Goal: Information Seeking & Learning: Learn about a topic

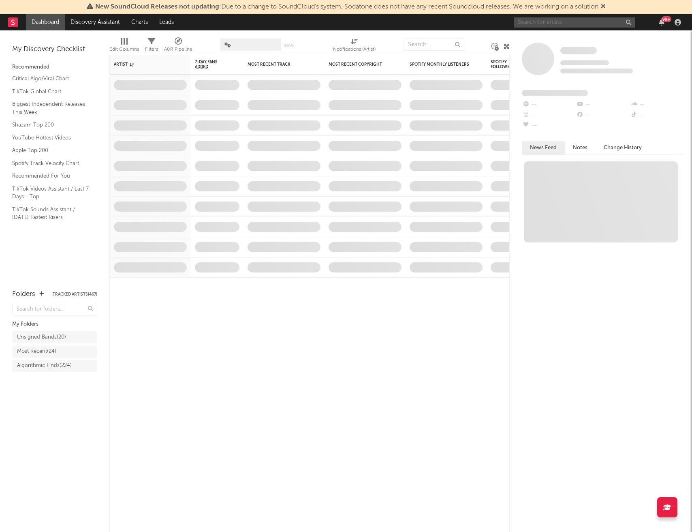
click at [540, 25] on input "text" at bounding box center [575, 22] width 122 height 10
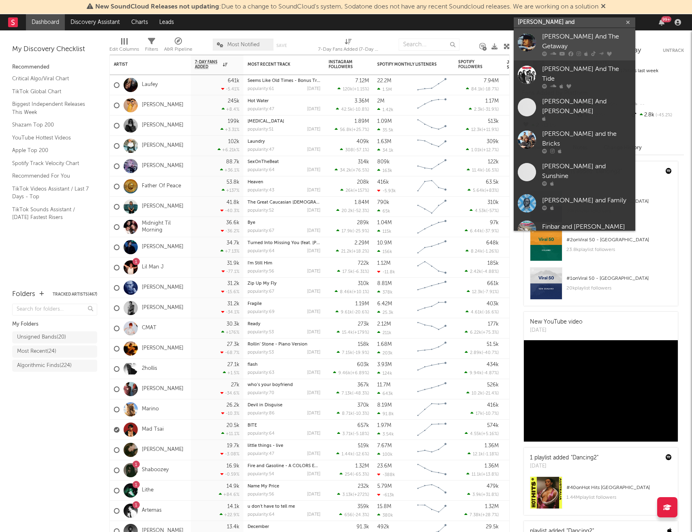
type input "eddie and"
click at [562, 38] on div "Eddie And The Getaway" at bounding box center [586, 41] width 89 height 19
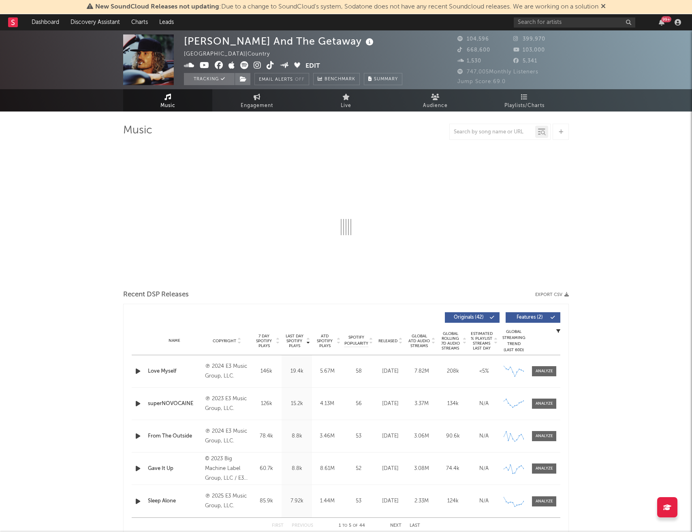
select select "6m"
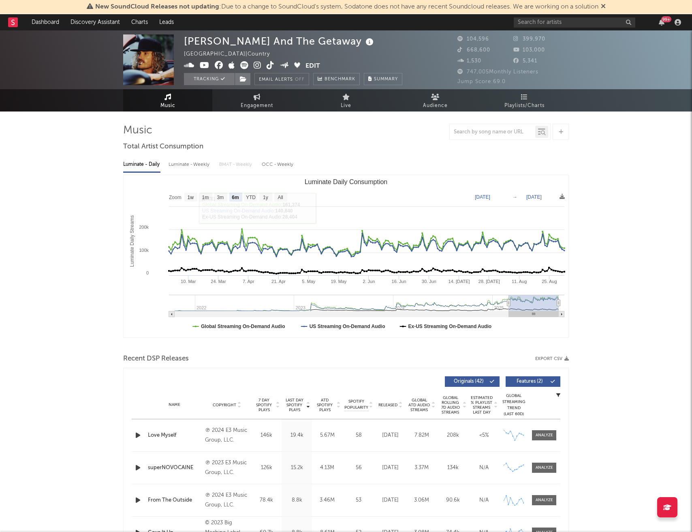
click at [183, 164] on div "Luminate - Weekly" at bounding box center [190, 165] width 43 height 14
select select "6m"
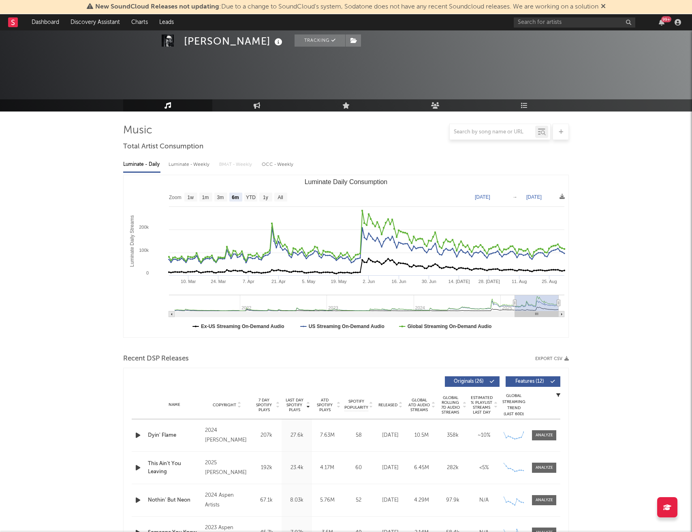
select select "6m"
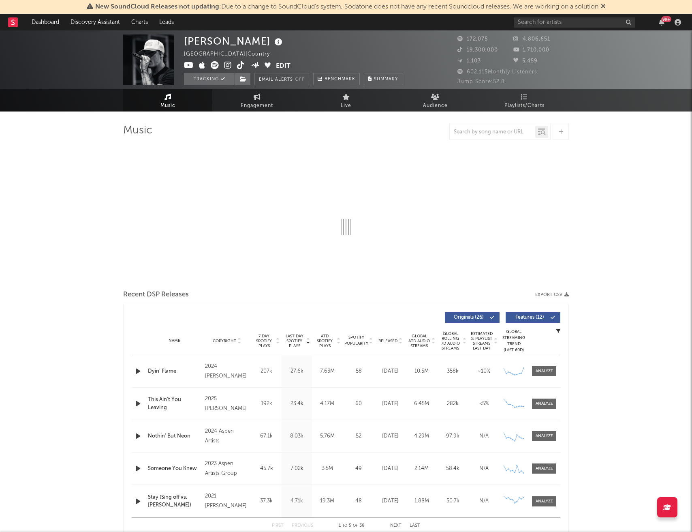
select select "6m"
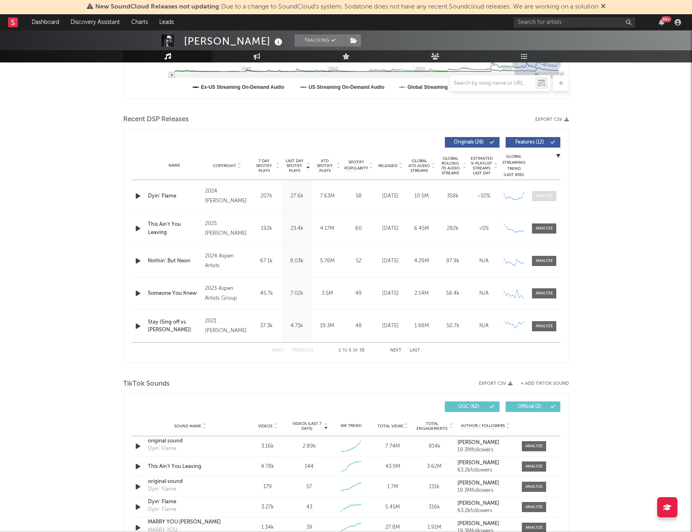
scroll to position [242, 0]
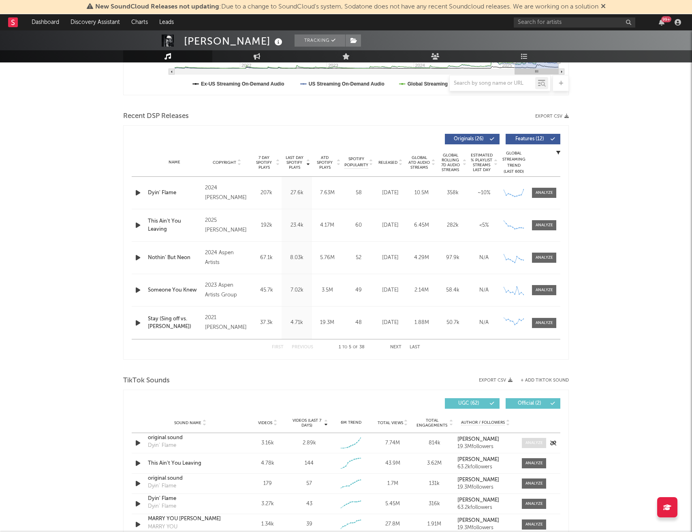
click at [538, 445] on div at bounding box center [534, 443] width 17 height 6
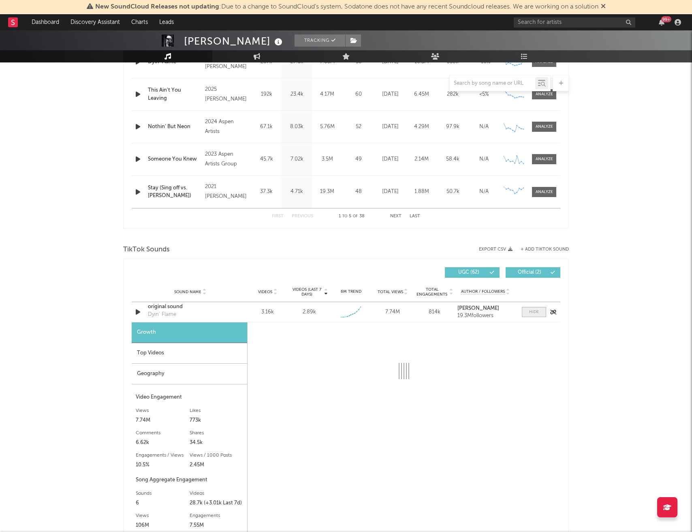
select select "1w"
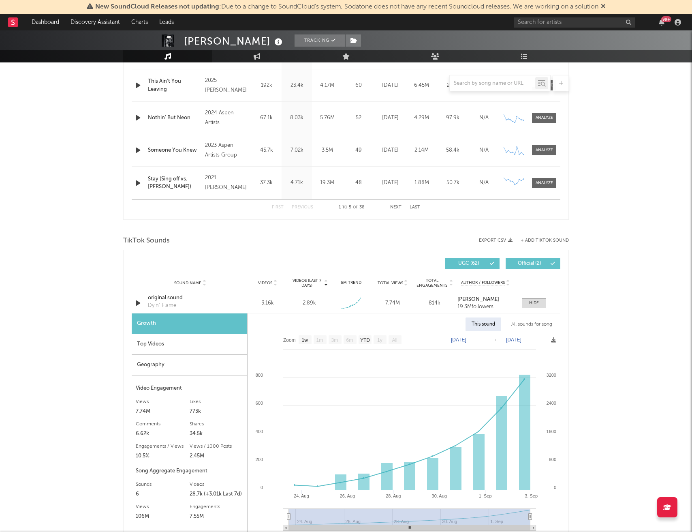
scroll to position [383, 0]
